Goal: Navigation & Orientation: Find specific page/section

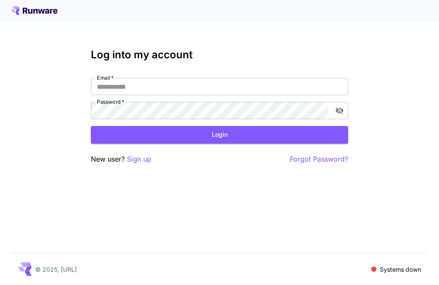
click at [260, 83] on input "Email   *" at bounding box center [219, 86] width 257 height 17
type input "**********"
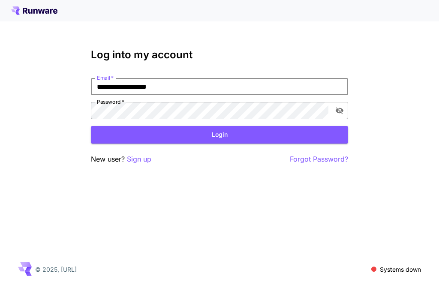
click at [219, 135] on button "Login" at bounding box center [219, 135] width 257 height 18
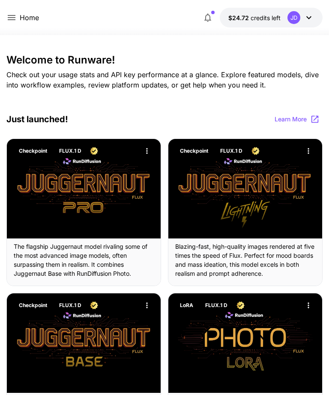
click at [15, 19] on icon at bounding box center [11, 17] width 10 height 10
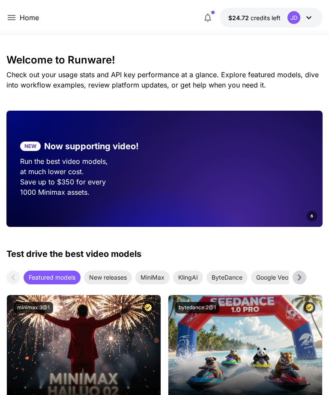
click at [12, 18] on icon at bounding box center [11, 17] width 10 height 10
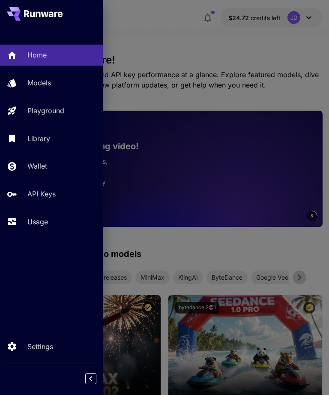
click at [51, 134] on div "Library" at bounding box center [61, 138] width 69 height 10
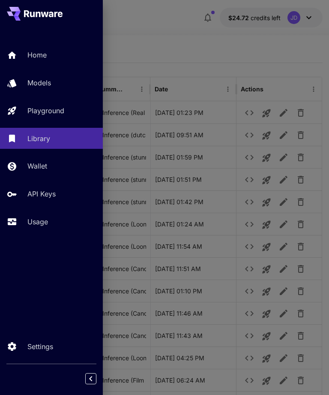
click at [212, 45] on div at bounding box center [164, 197] width 329 height 395
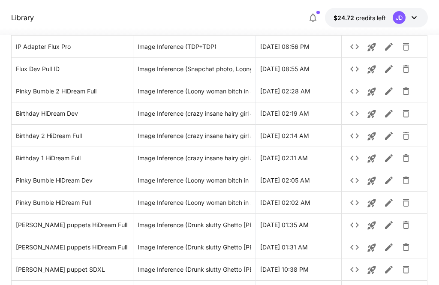
scroll to position [356, 0]
